Goal: Check status: Check status

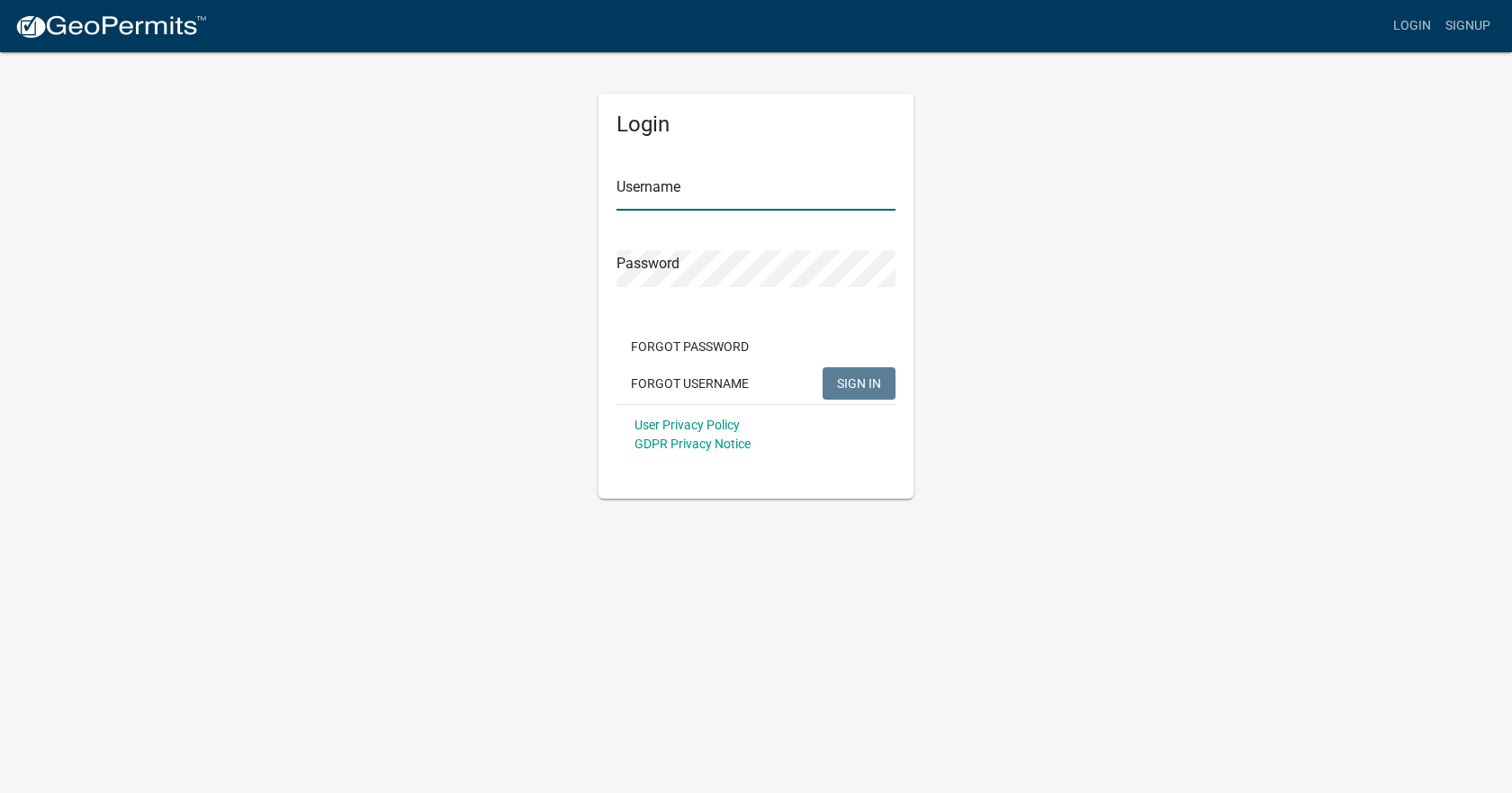
type input "[EMAIL_ADDRESS][DOMAIN_NAME]"
click at [870, 382] on span "SIGN IN" at bounding box center [859, 382] width 44 height 14
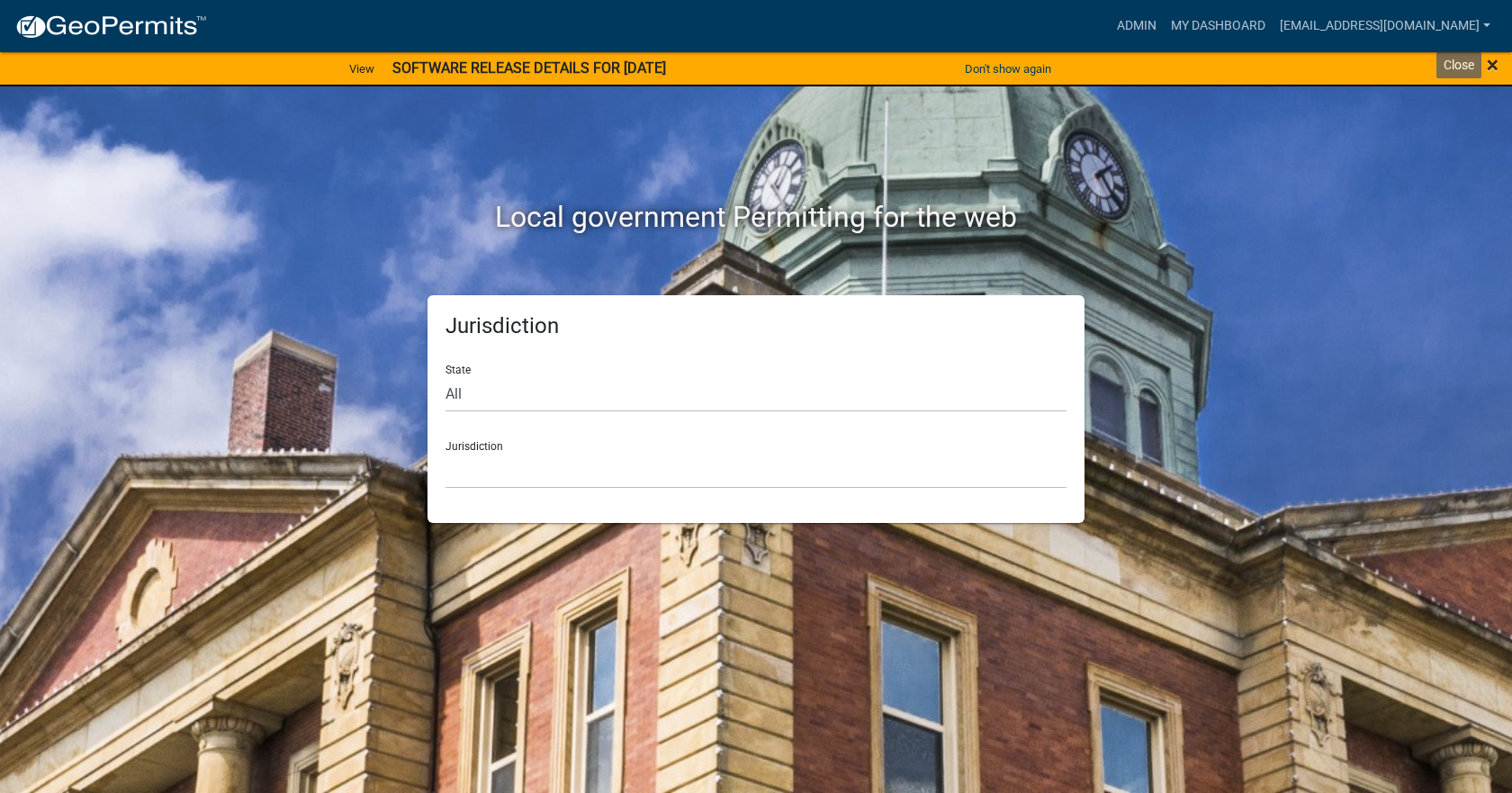
click at [1498, 65] on span "×" at bounding box center [1492, 65] width 11 height 26
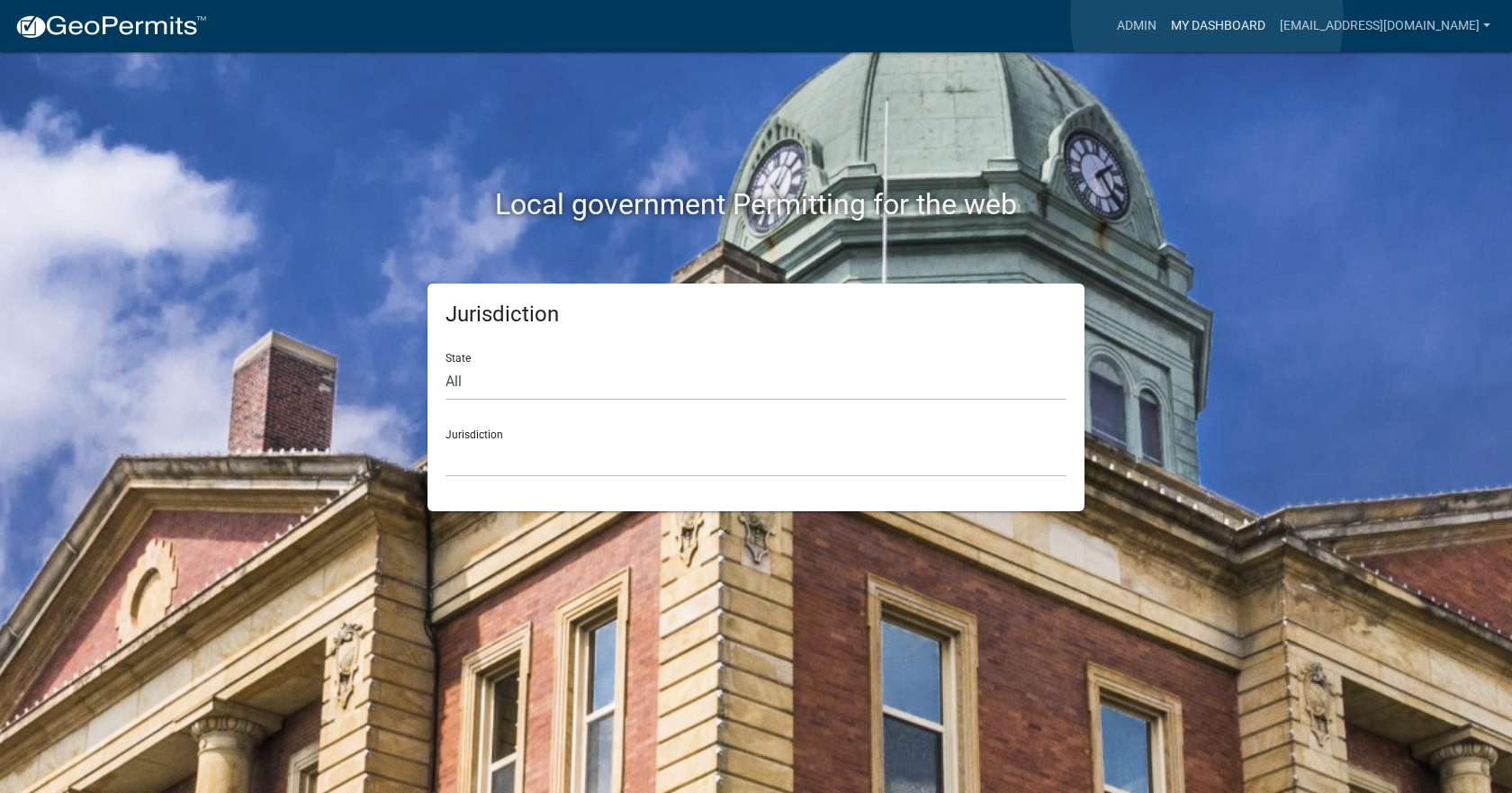
click at [1206, 19] on link "My Dashboard" at bounding box center [1218, 26] width 109 height 34
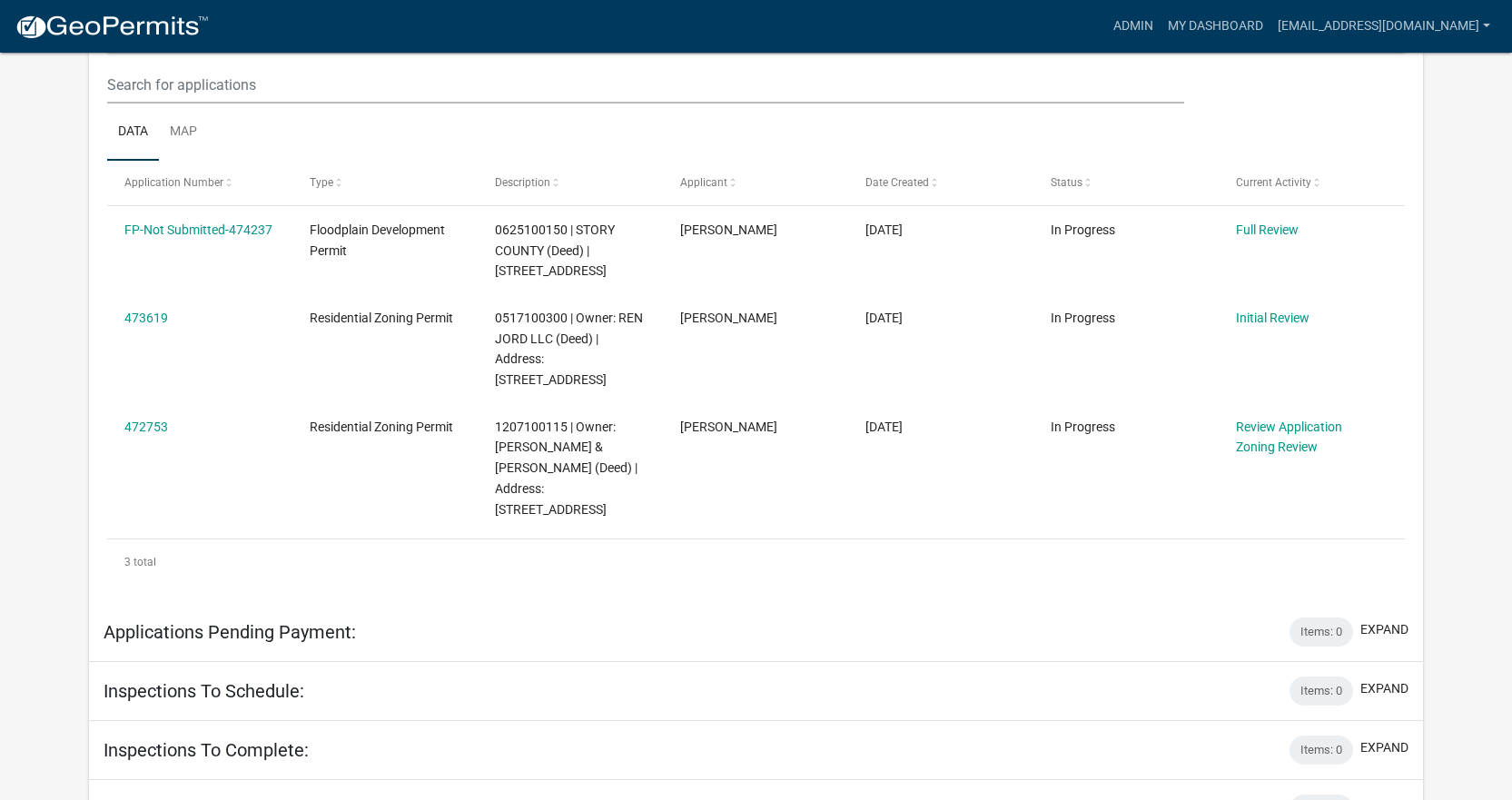
scroll to position [454, 0]
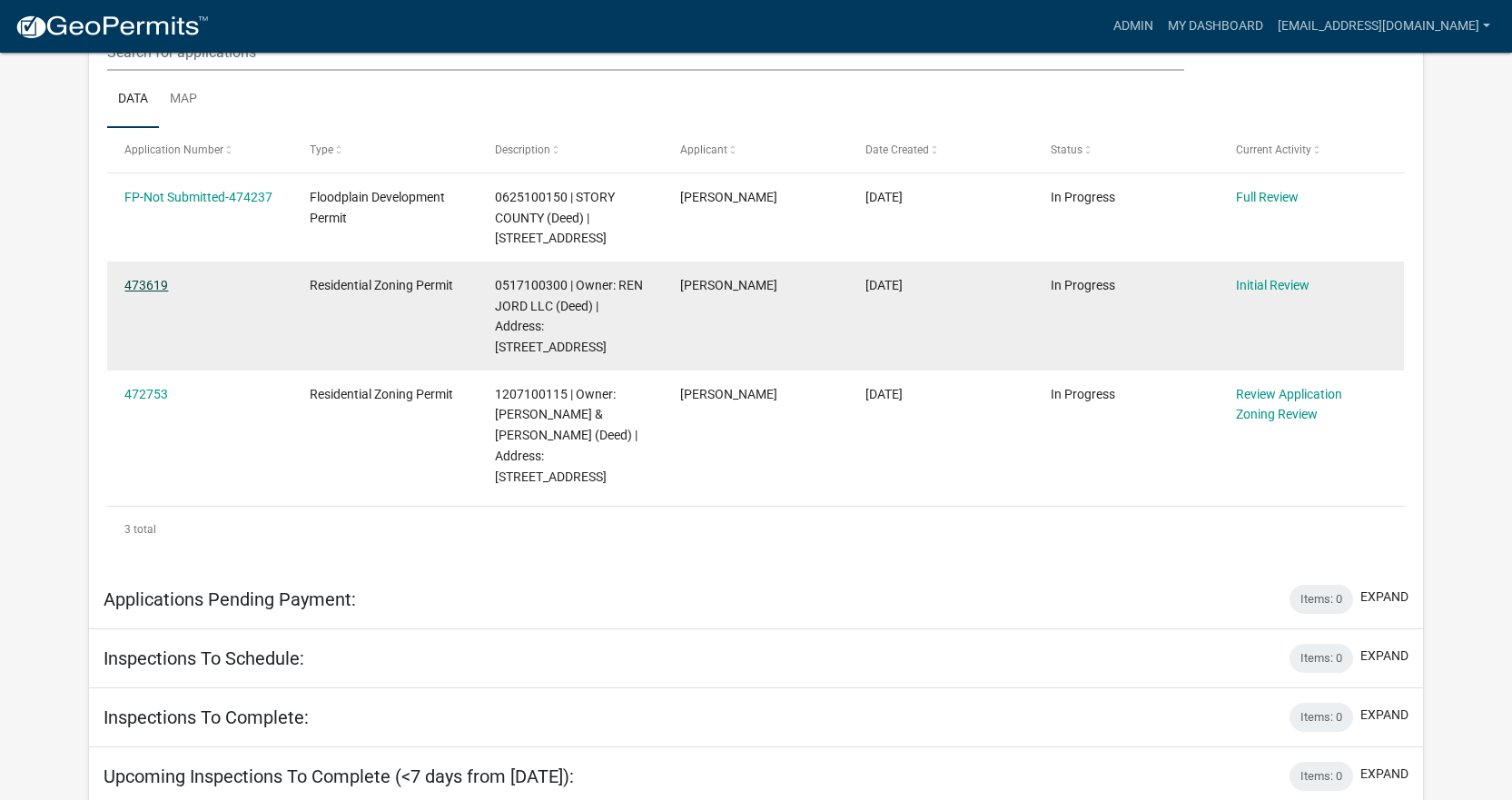
click at [148, 283] on link "473619" at bounding box center [147, 285] width 44 height 14
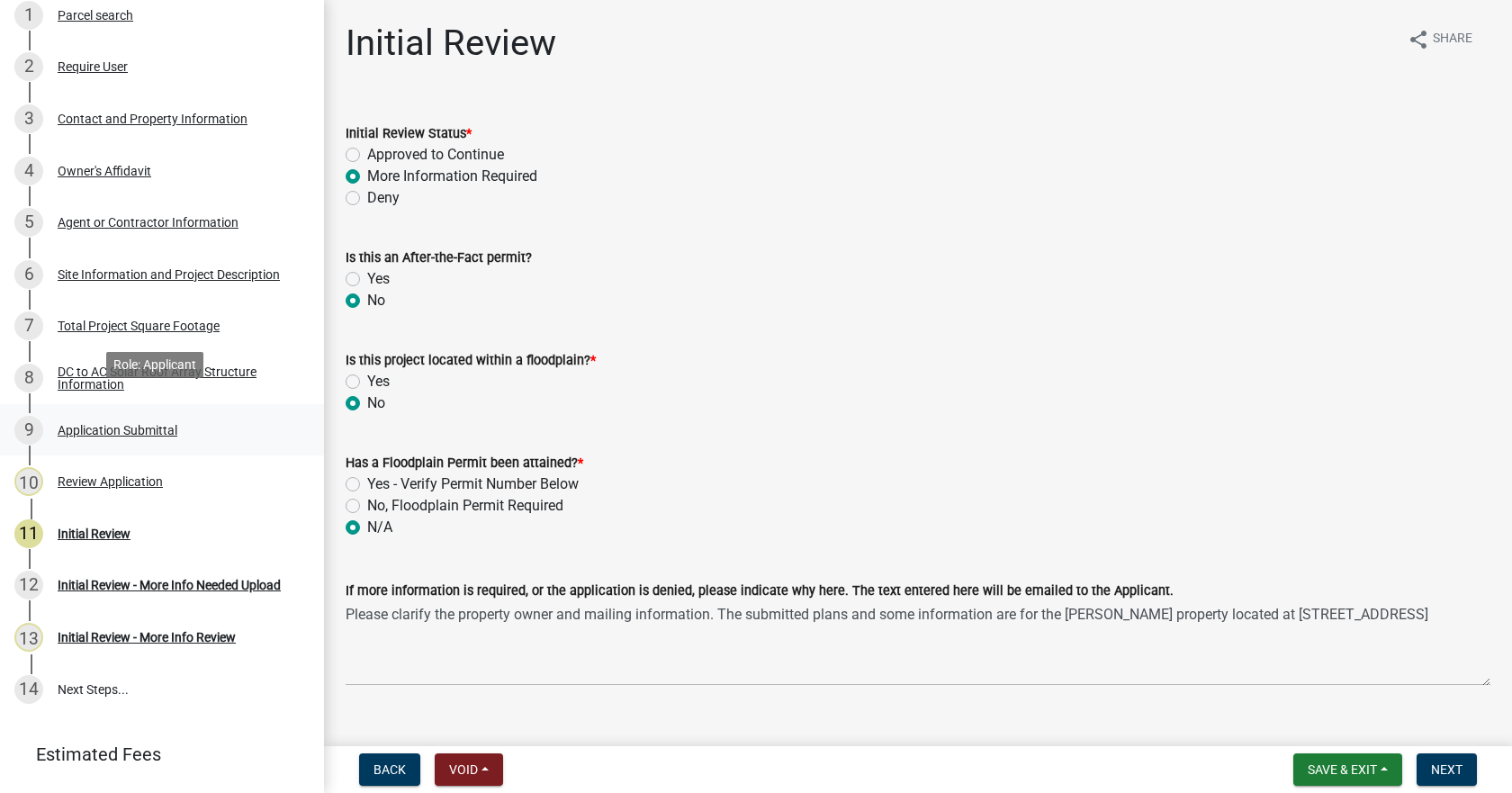
scroll to position [315, 0]
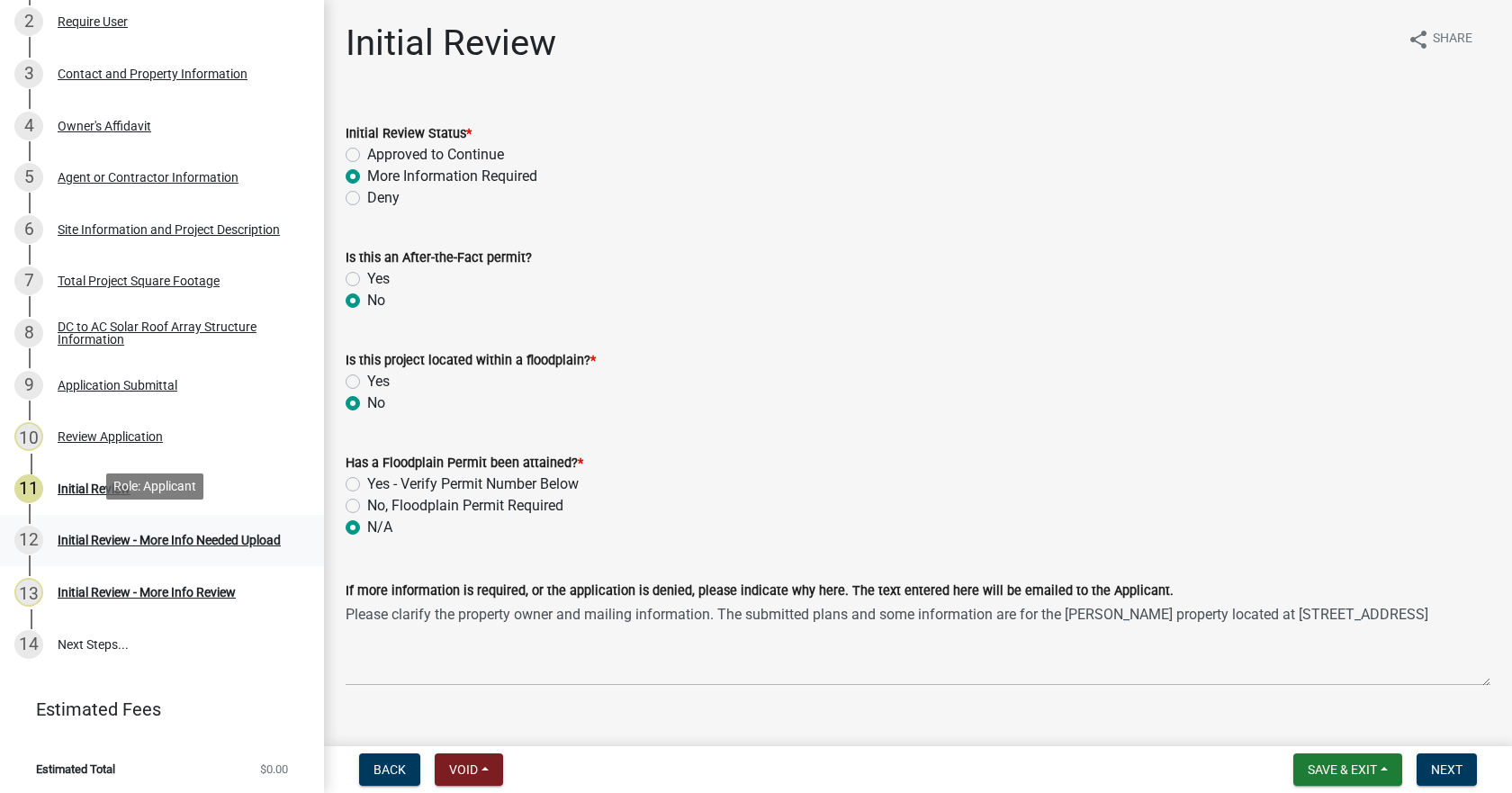
click at [94, 534] on div "Initial Review - More Info Needed Upload" at bounding box center [169, 539] width 223 height 12
click at [1457, 772] on span "Next" at bounding box center [1446, 769] width 31 height 14
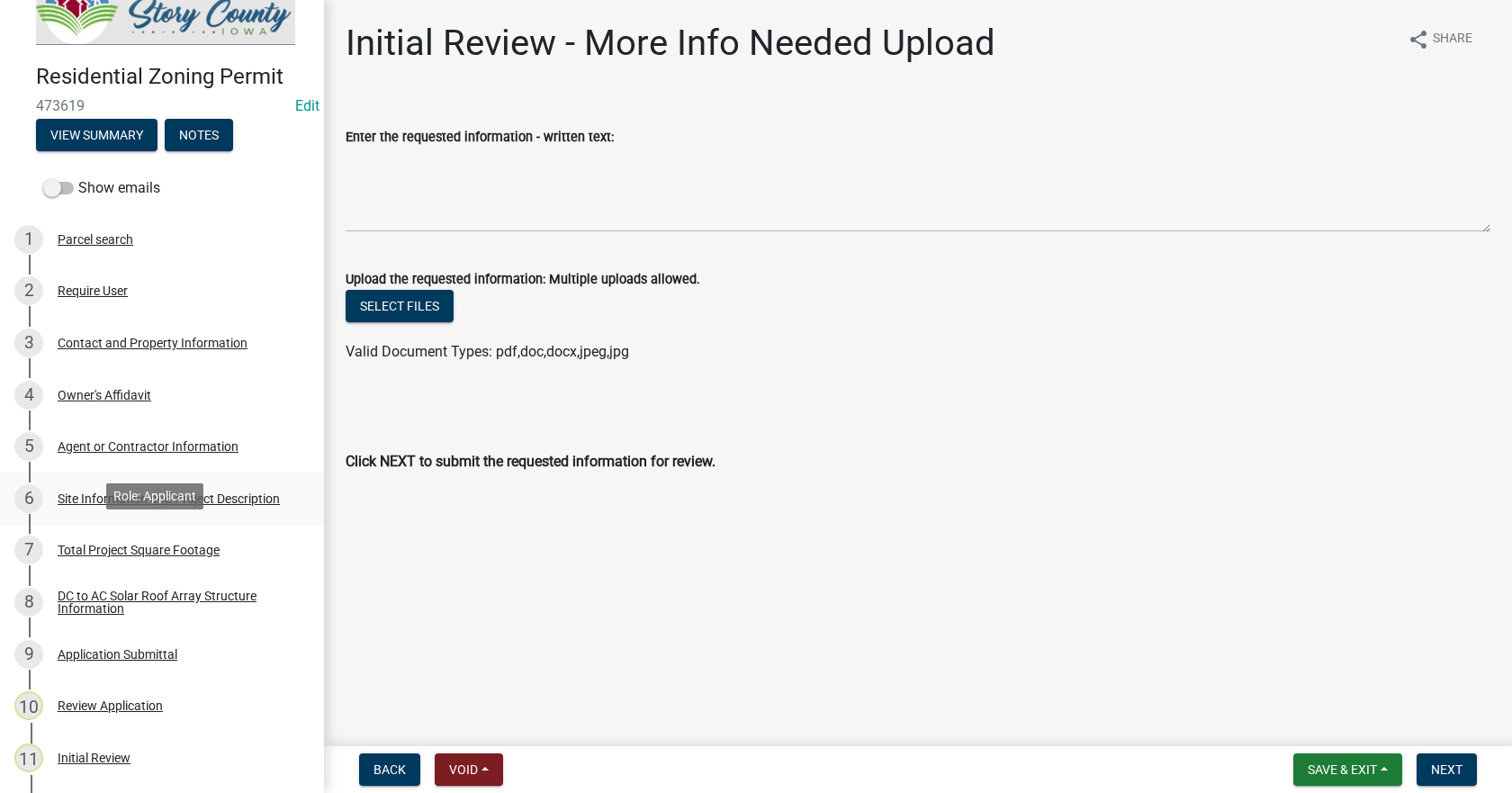
scroll to position [45, 0]
click at [96, 191] on label "Show emails" at bounding box center [102, 189] width 117 height 22
click at [78, 179] on input "Show emails" at bounding box center [78, 179] width 0 height 0
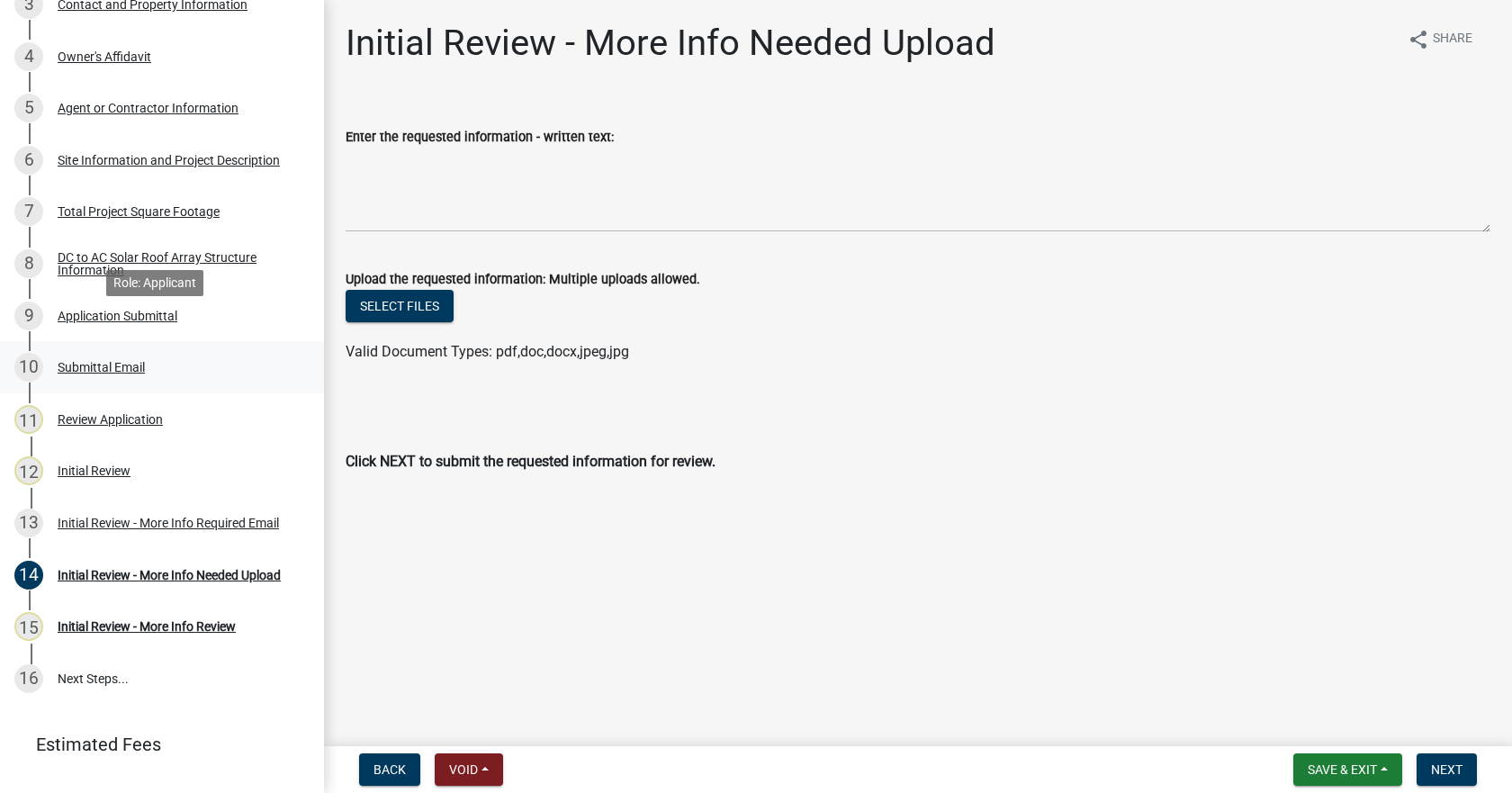
scroll to position [419, 0]
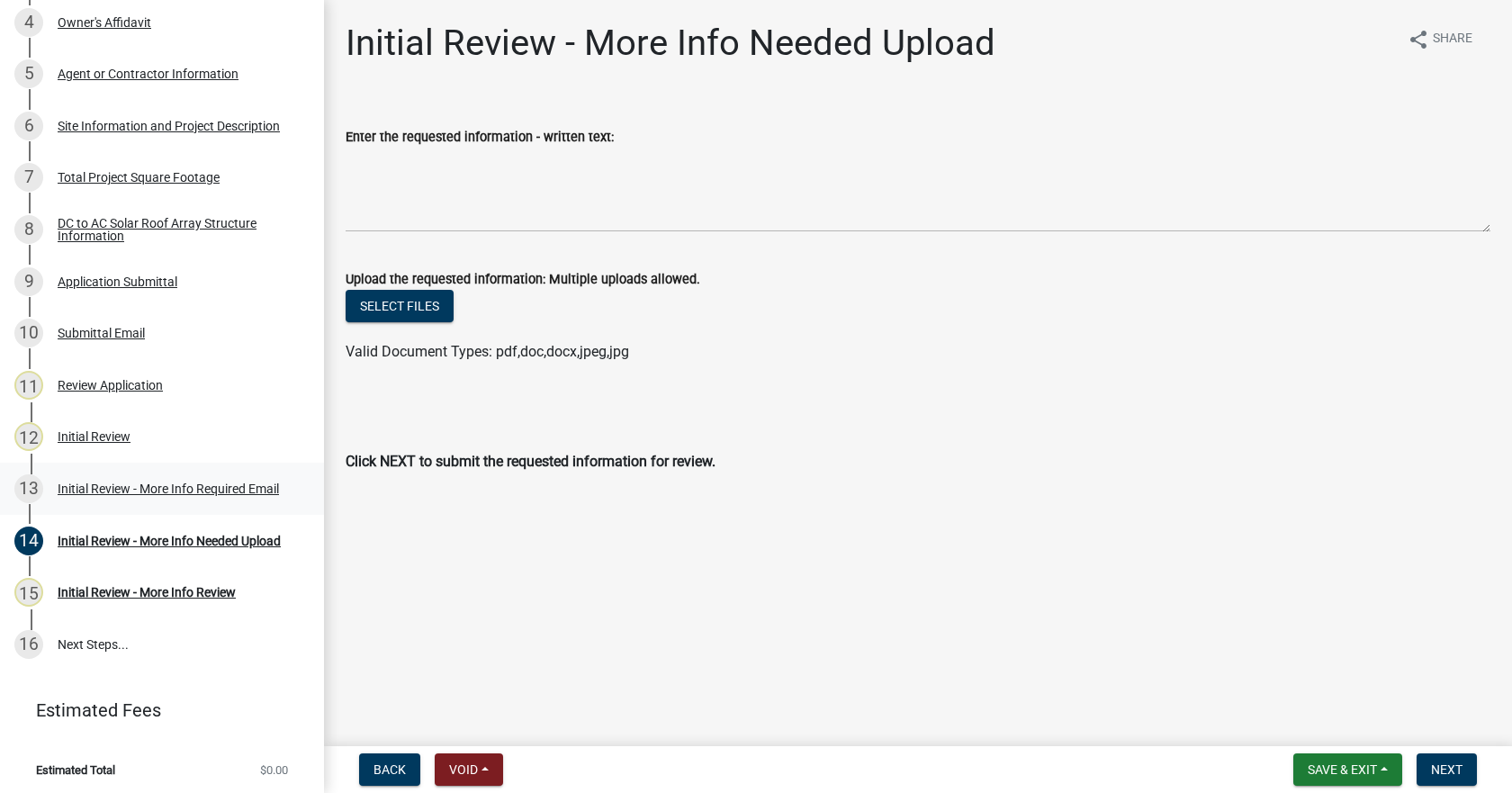
click at [84, 482] on div "Initial Review - More Info Required Email" at bounding box center [168, 488] width 221 height 12
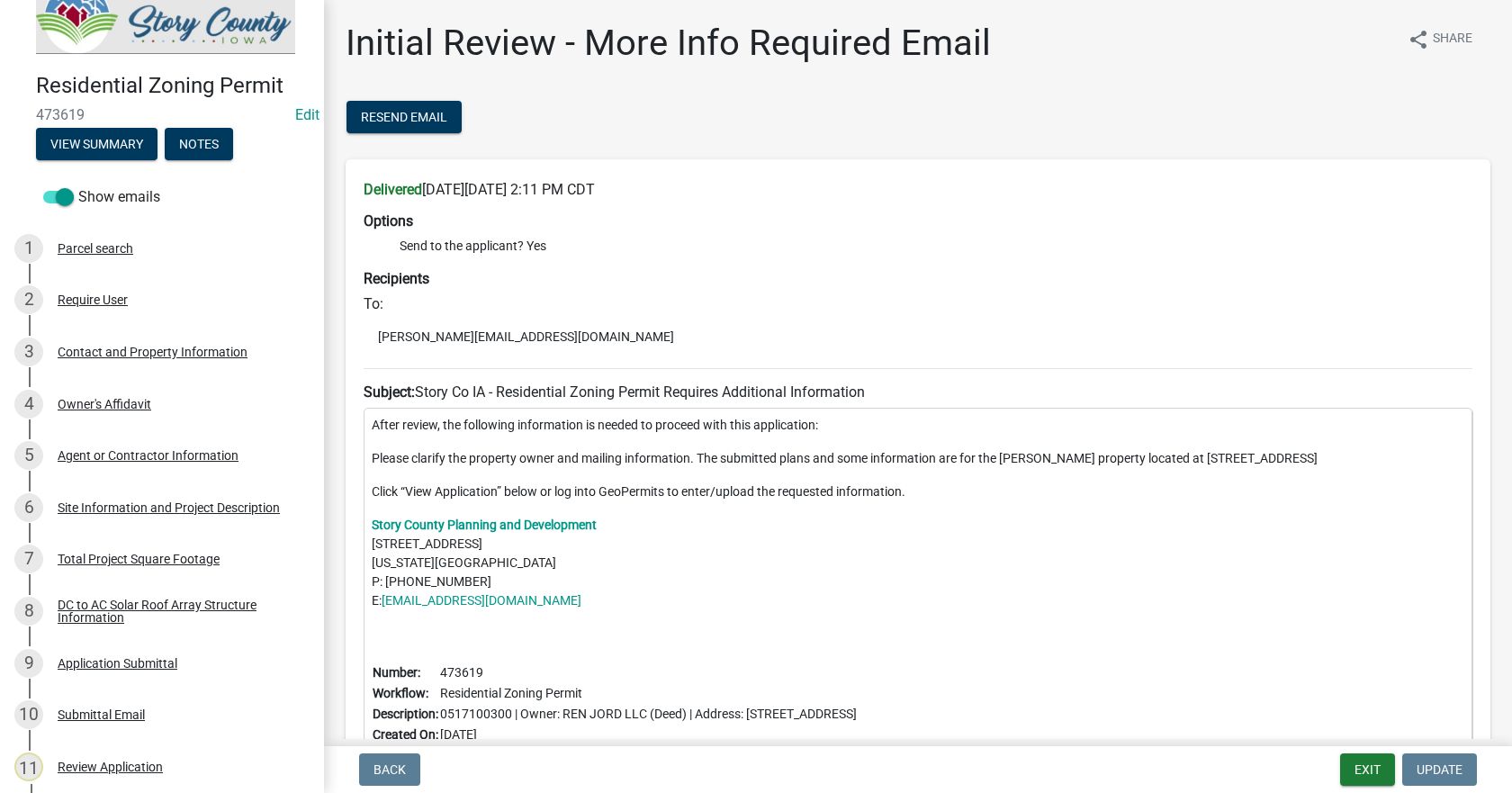
scroll to position [0, 0]
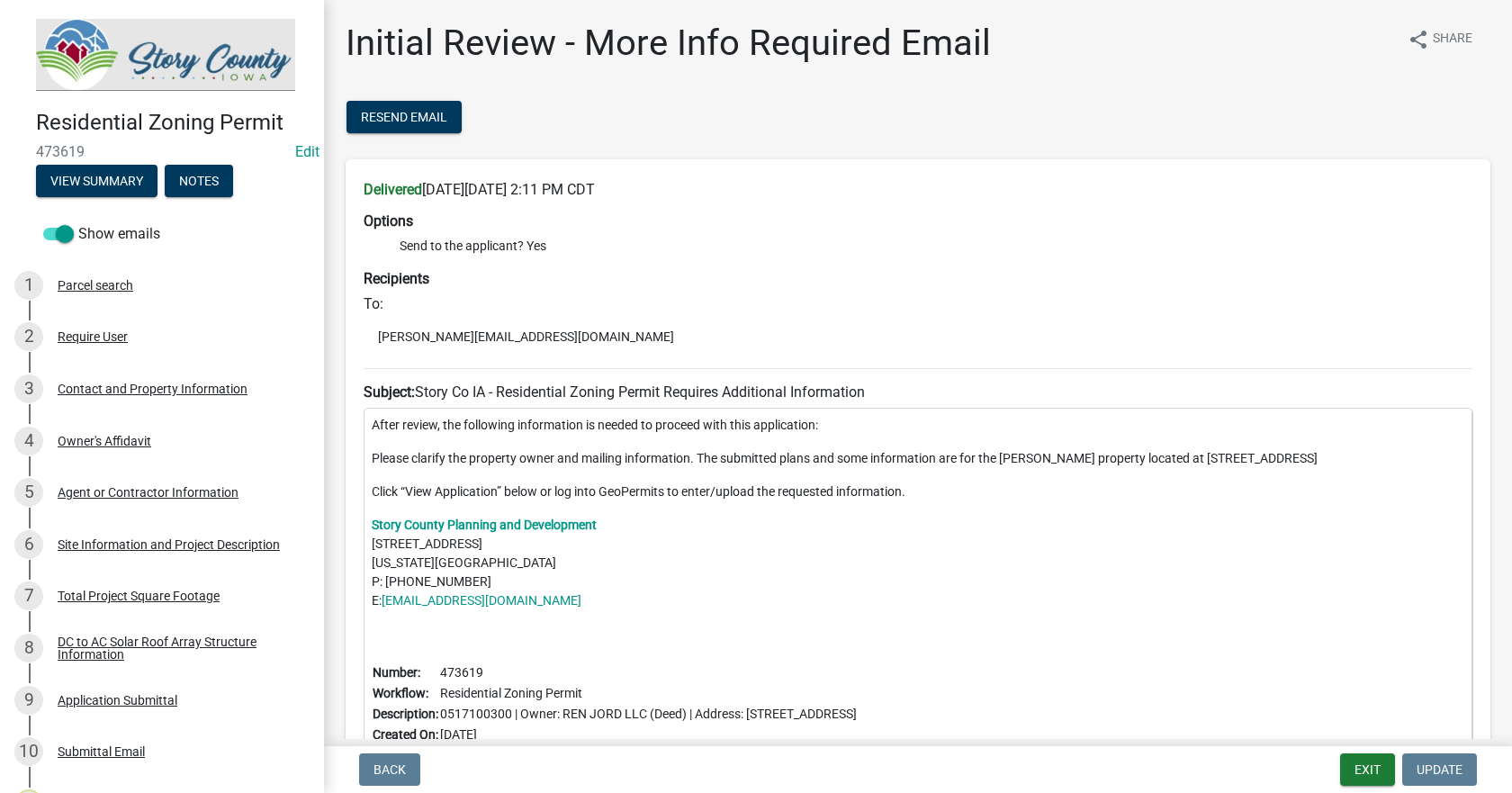
click at [103, 49] on img at bounding box center [165, 55] width 259 height 72
click at [168, 68] on img at bounding box center [165, 55] width 259 height 72
click at [1365, 772] on button "Exit" at bounding box center [1368, 770] width 55 height 32
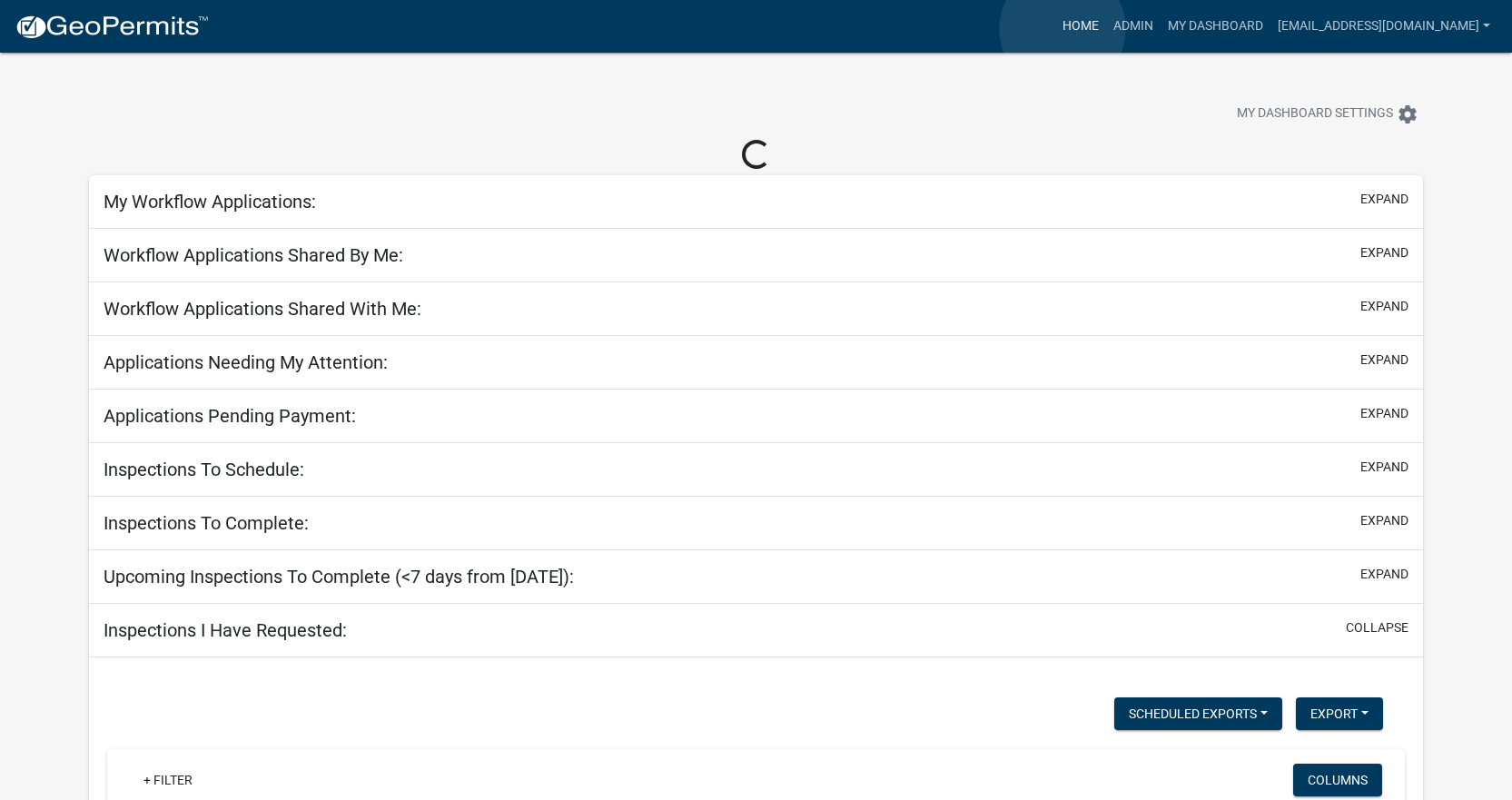
click at [1062, 29] on link "Home" at bounding box center [1080, 26] width 51 height 34
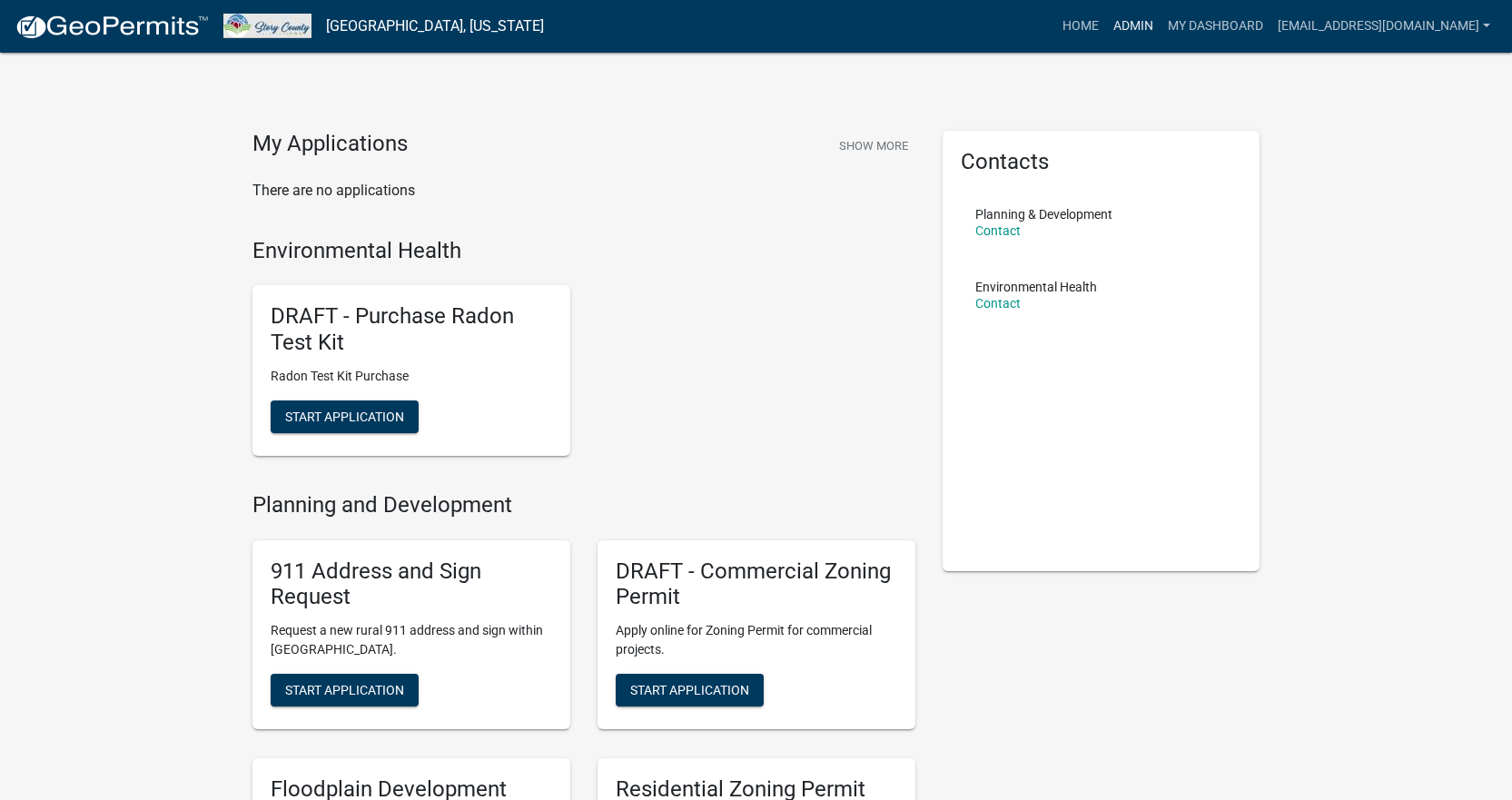
click at [1119, 32] on link "Admin" at bounding box center [1133, 26] width 55 height 34
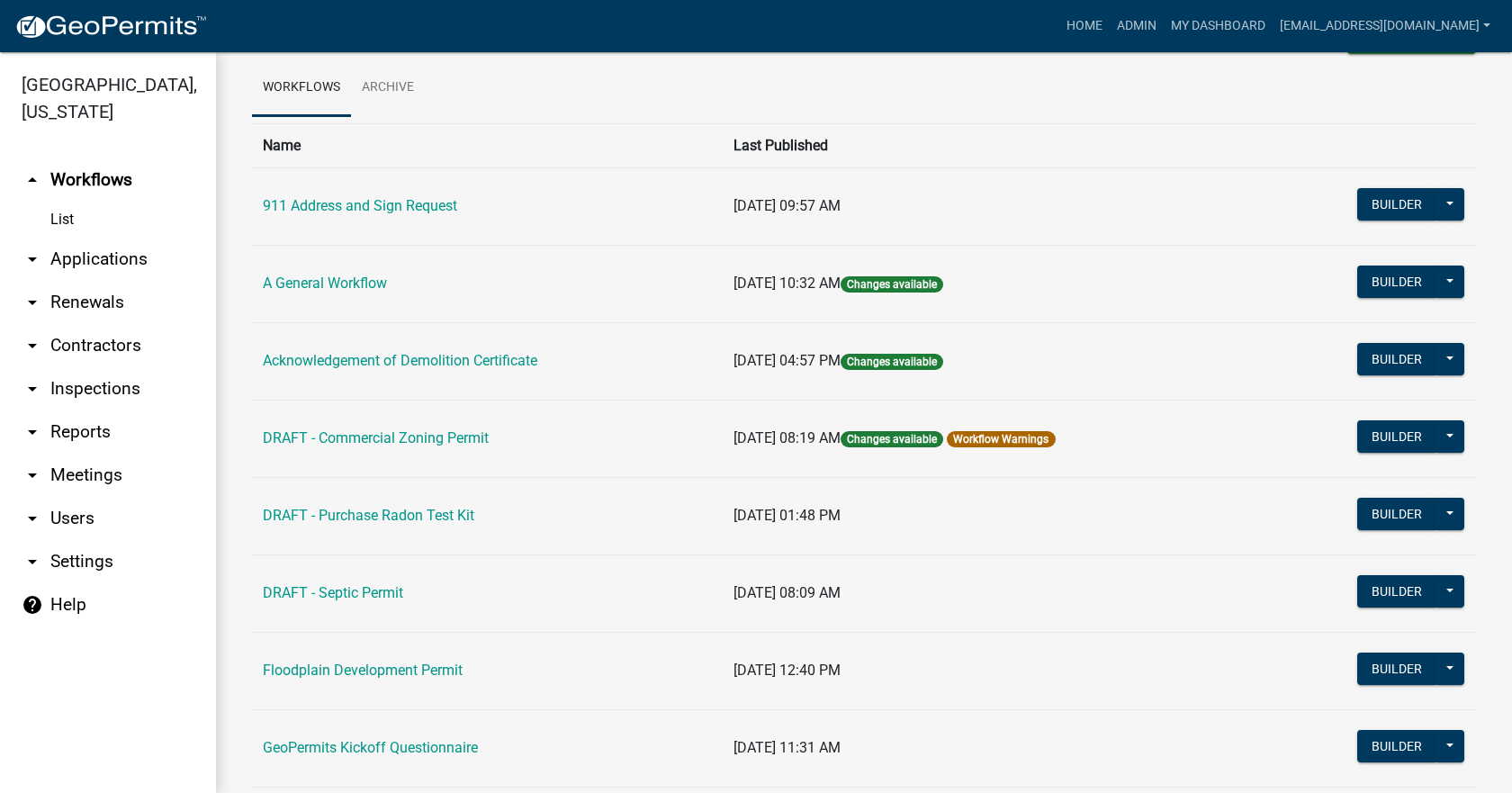
scroll to position [35, 0]
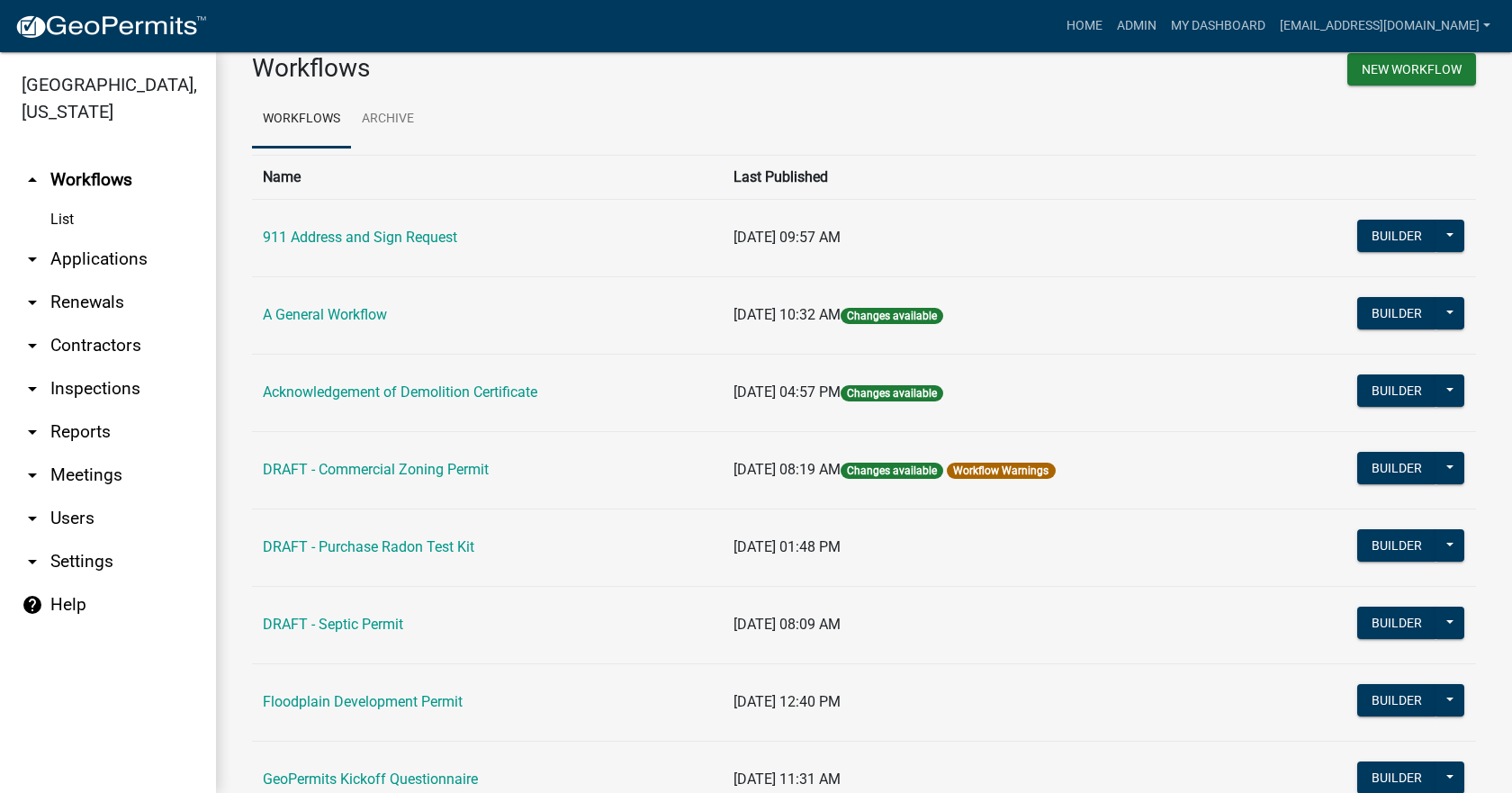
click at [68, 241] on link "arrow_drop_down Applications" at bounding box center [108, 259] width 216 height 44
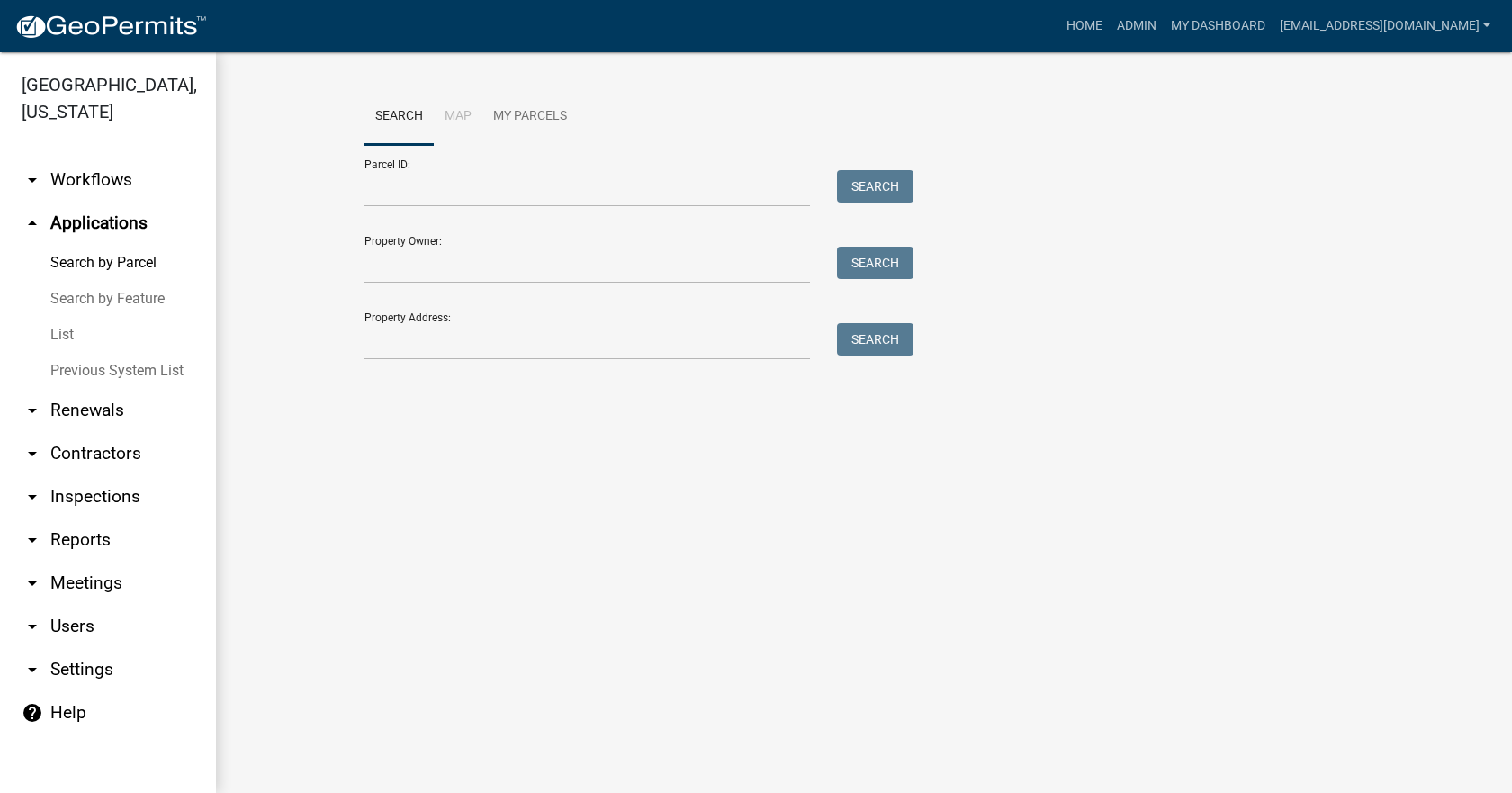
click at [61, 317] on link "List" at bounding box center [108, 335] width 216 height 36
